Goal: Information Seeking & Learning: Learn about a topic

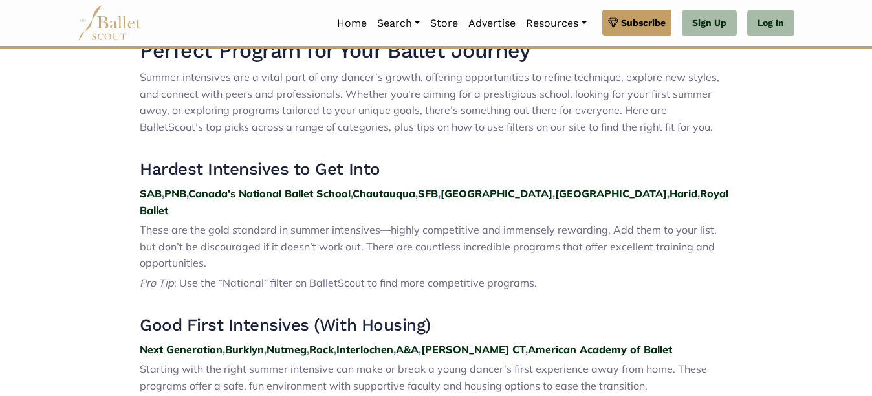
scroll to position [362, 0]
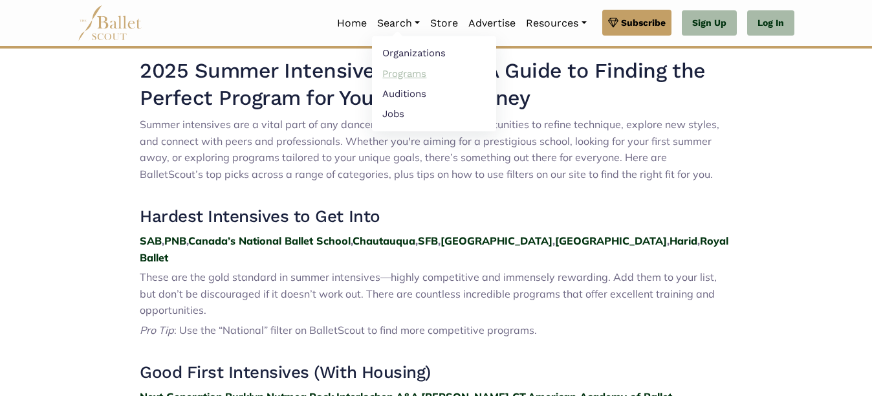
click at [395, 75] on link "Programs" at bounding box center [434, 73] width 124 height 20
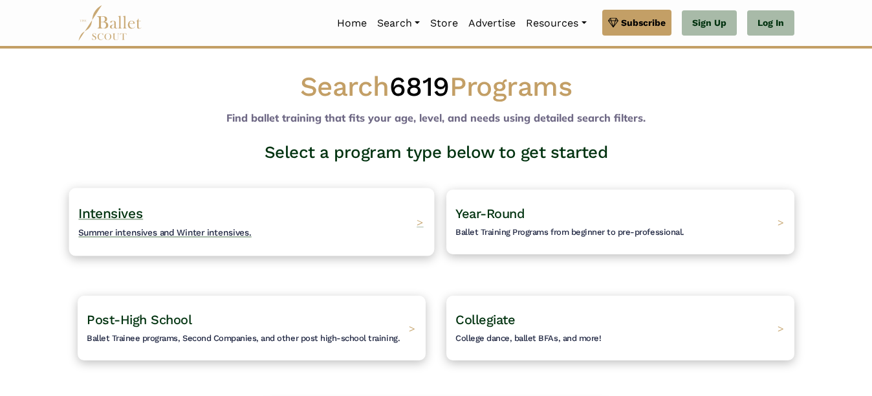
click at [127, 222] on h4 "Intensives Summer intensives and Winter intensives." at bounding box center [164, 223] width 173 height 36
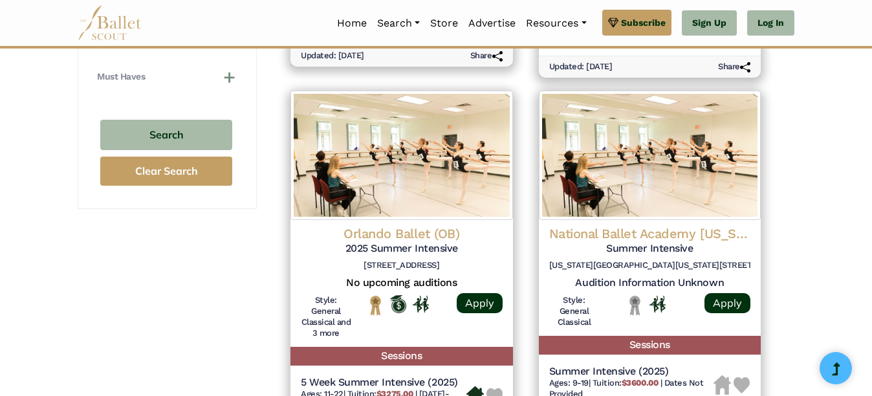
scroll to position [1067, 0]
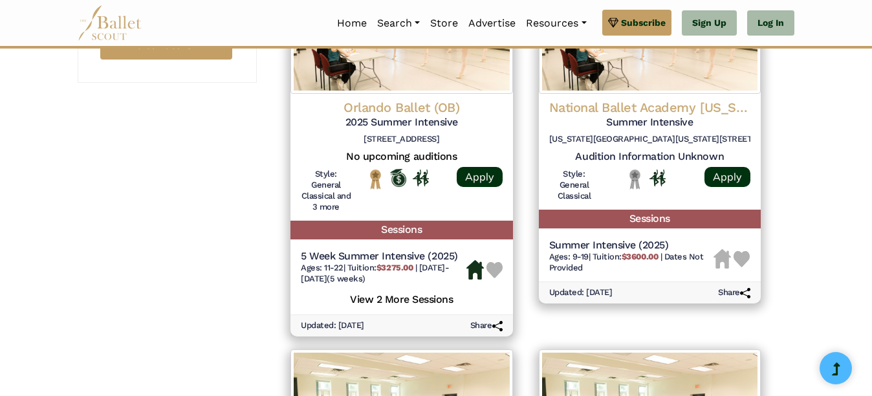
click at [790, 282] on div "1256 results were found, log in to see them all! Please contact us if you come …" at bounding box center [526, 122] width 538 height 2075
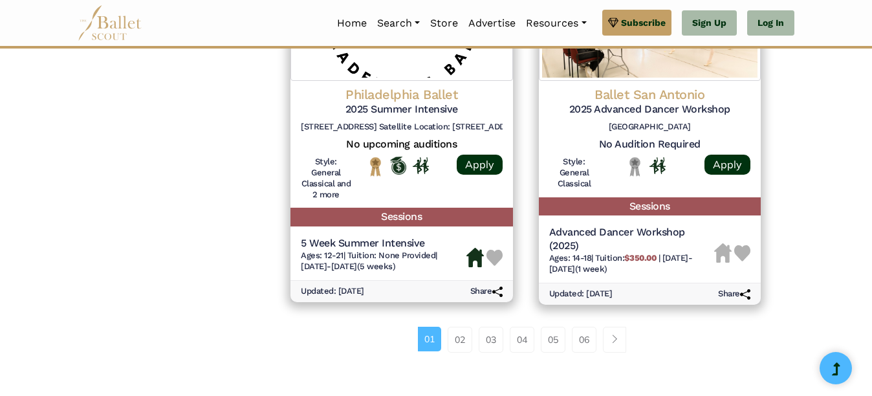
scroll to position [1829, 0]
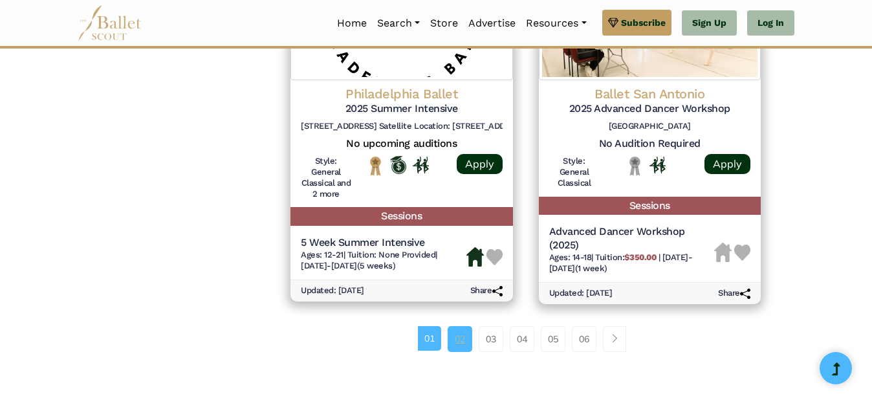
click at [454, 334] on link "02" at bounding box center [460, 339] width 25 height 26
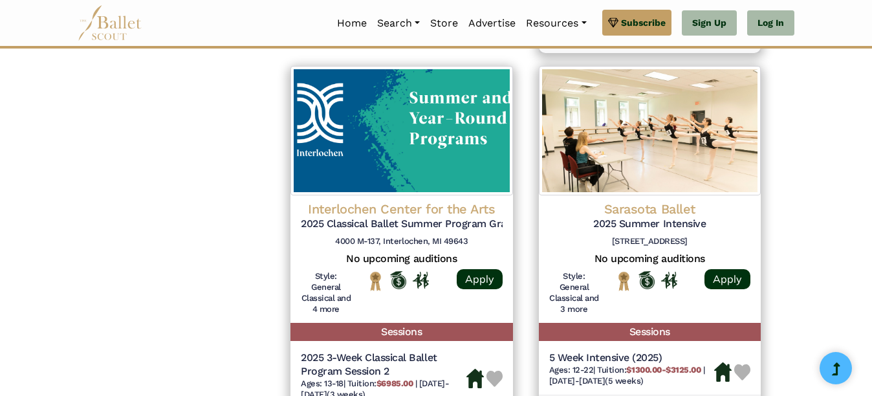
scroll to position [1386, 0]
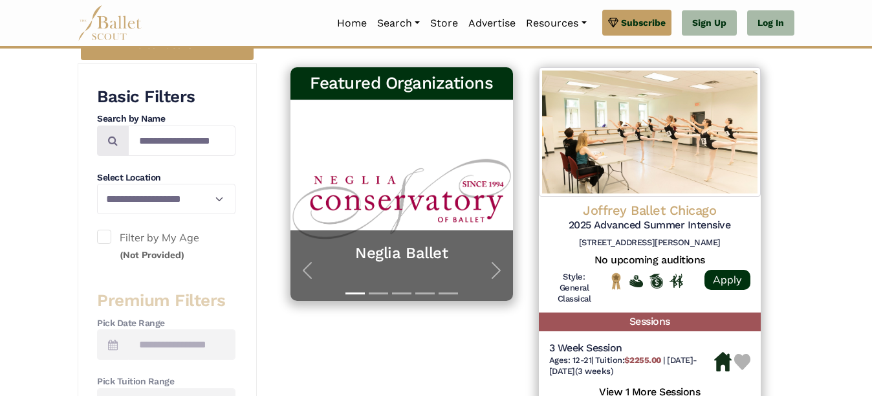
scroll to position [0, 0]
